Goal: Find specific page/section: Find specific page/section

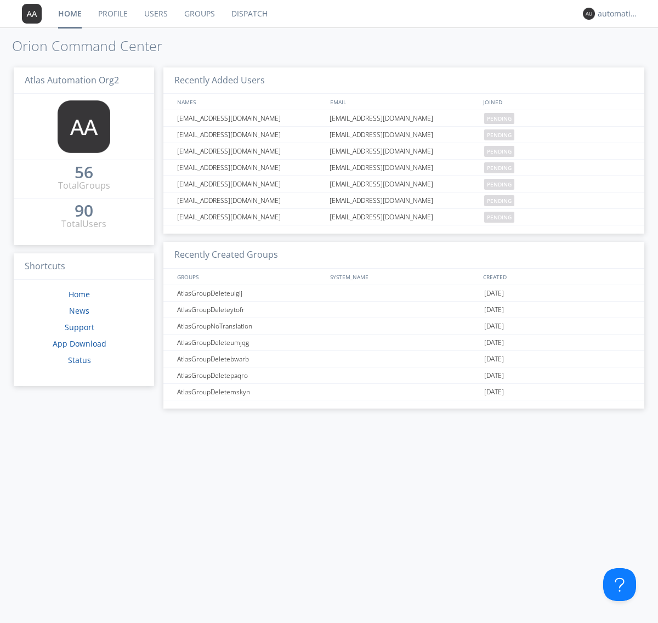
click at [249, 14] on link "Dispatch" at bounding box center [249, 13] width 53 height 27
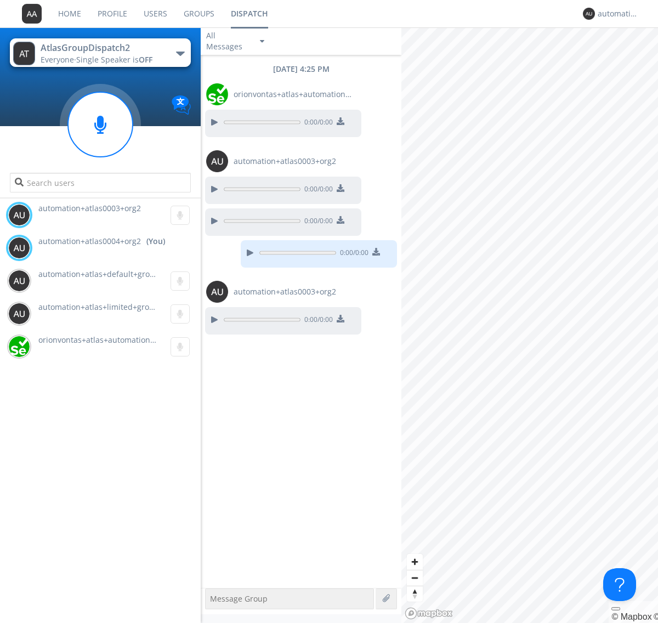
click at [180, 53] on div "button" at bounding box center [180, 54] width 9 height 4
click at [0, 0] on span "AtlasGroupDispatch3" at bounding box center [0, 0] width 0 height 0
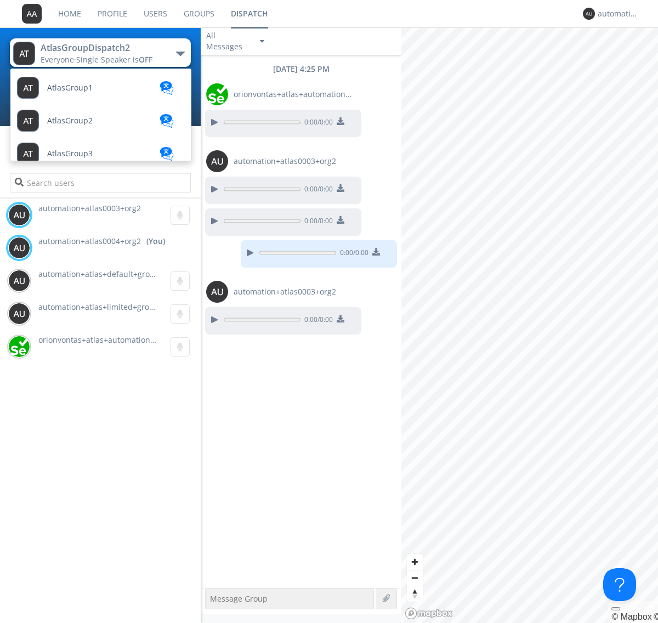
scroll to position [129, 0]
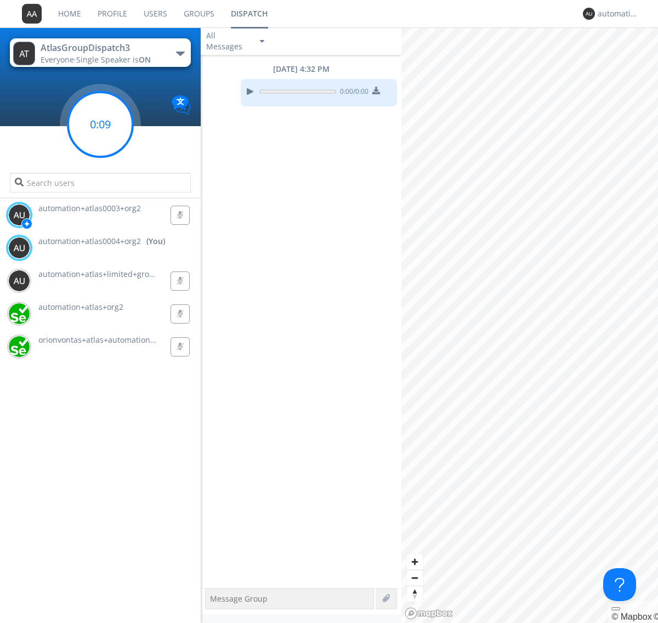
click at [100, 125] on g at bounding box center [100, 124] width 65 height 65
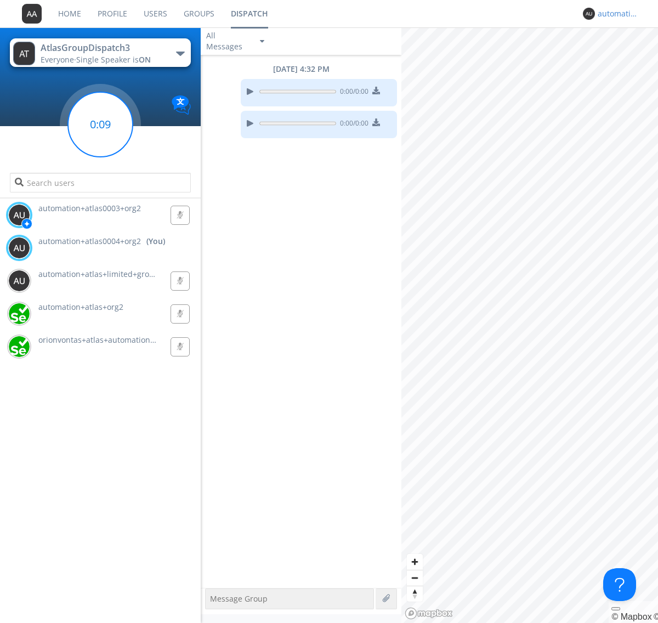
click at [616, 14] on div "automation+atlas0004+org2" at bounding box center [618, 13] width 41 height 11
